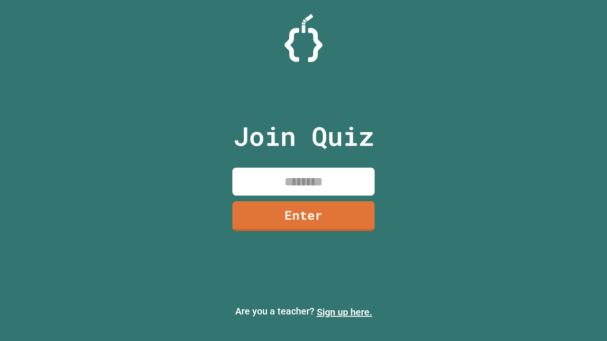
click at [344, 312] on link "Sign up here." at bounding box center [344, 312] width 55 height 11
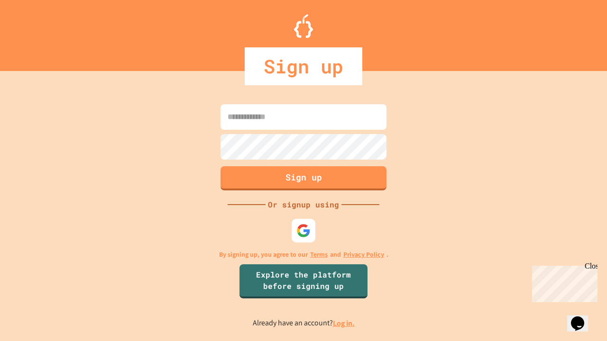
click at [344, 323] on link "Log in." at bounding box center [344, 323] width 22 height 10
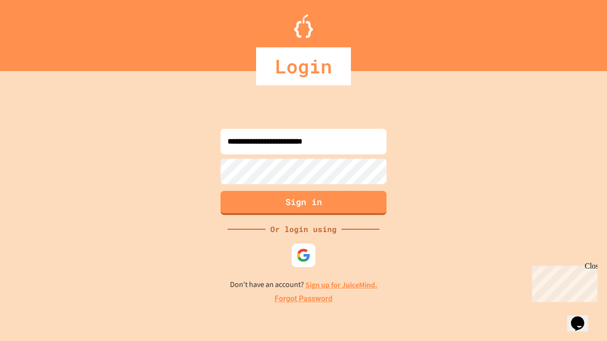
type input "**********"
